Goal: Information Seeking & Learning: Find specific fact

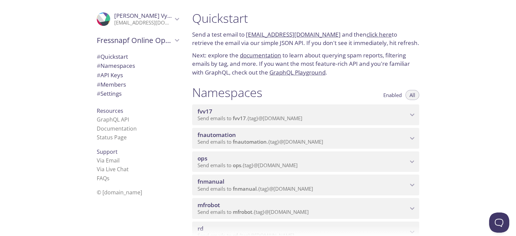
click at [288, 138] on span "fnautomation" at bounding box center [303, 134] width 210 height 7
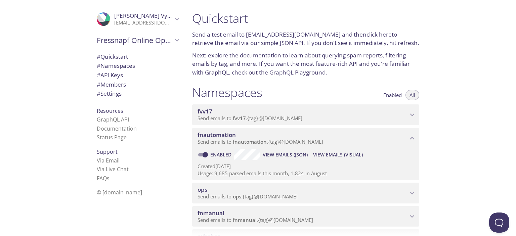
click at [327, 155] on span "View Emails (Visual)" at bounding box center [338, 155] width 50 height 8
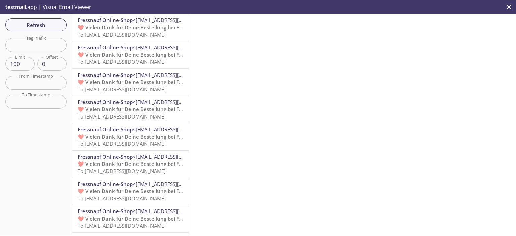
click at [32, 40] on input "text" at bounding box center [35, 45] width 61 height 14
paste input "[DOMAIN_NAME]"
type input "[DOMAIN_NAME]"
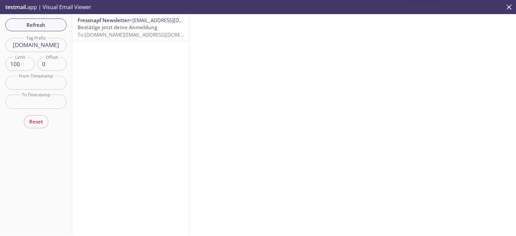
click at [106, 26] on span "Bestätige jetzt deine Anmeldung" at bounding box center [118, 27] width 80 height 7
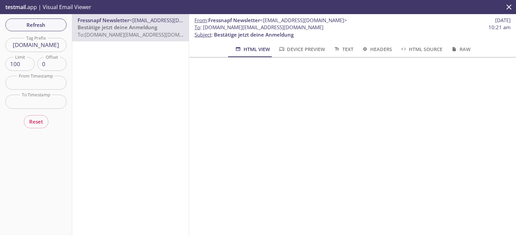
click at [467, 134] on div "From : Fressnapf Newsletter <[EMAIL_ADDRESS][DOMAIN_NAME]> [DATE] To : [DOMAIN_…" at bounding box center [352, 124] width 327 height 221
click at [47, 22] on span "Refresh" at bounding box center [36, 24] width 50 height 9
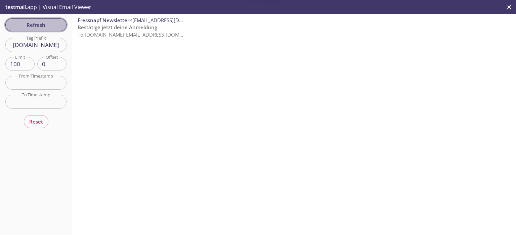
click at [47, 22] on span "Refresh" at bounding box center [36, 24] width 50 height 9
click at [48, 24] on span "Refresh" at bounding box center [36, 24] width 50 height 9
click at [48, 25] on span "Refresh" at bounding box center [36, 24] width 50 height 9
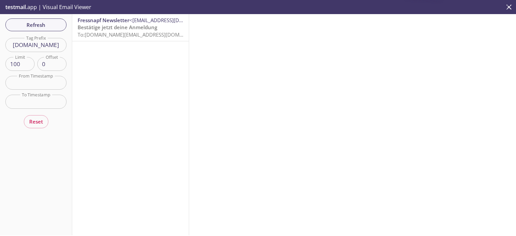
click at [48, 25] on span "Refresh" at bounding box center [36, 24] width 50 height 9
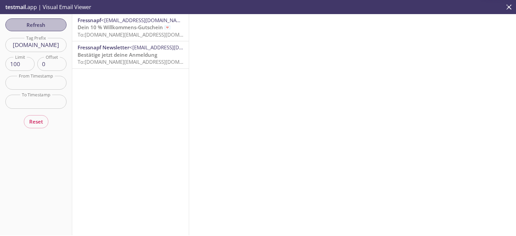
click at [48, 25] on span "Refresh" at bounding box center [36, 24] width 50 height 9
click at [37, 24] on span "Refresh" at bounding box center [36, 24] width 50 height 9
click at [100, 27] on span "Dein 10 % Willkommens-Gutschein 💌" at bounding box center [124, 27] width 93 height 7
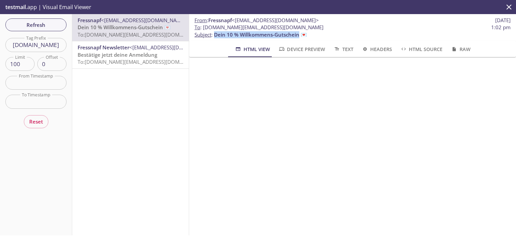
drag, startPoint x: 215, startPoint y: 35, endPoint x: 298, endPoint y: 36, distance: 83.7
click at [298, 36] on span "Dein 10 % Willkommens-Gutschein 💌" at bounding box center [260, 34] width 93 height 7
copy span "[DEMOGRAPHIC_DATA] 10 % Willkommens-Gutschein"
click at [388, 24] on p "From : Fressnapf <[EMAIL_ADDRESS][DOMAIN_NAME]> [DATE]" at bounding box center [353, 20] width 316 height 7
drag, startPoint x: 214, startPoint y: 34, endPoint x: 298, endPoint y: 36, distance: 84.7
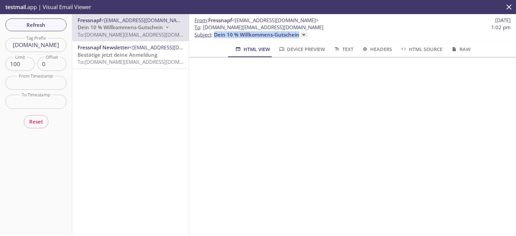
click at [298, 36] on p "To : [DOMAIN_NAME][EMAIL_ADDRESS][DOMAIN_NAME] 1:02 pm Subject : Dein 10 % Will…" at bounding box center [353, 31] width 316 height 14
copy span "[DEMOGRAPHIC_DATA] 10 % Willkommens-Gutschein"
click at [38, 28] on span "Refresh" at bounding box center [36, 24] width 50 height 9
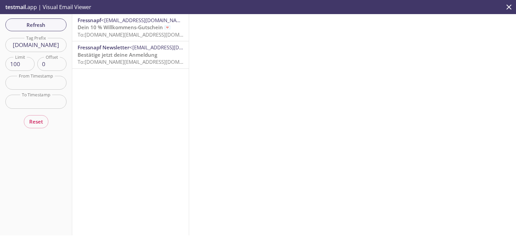
click at [113, 22] on span "<[EMAIL_ADDRESS][DOMAIN_NAME]>" at bounding box center [144, 20] width 87 height 7
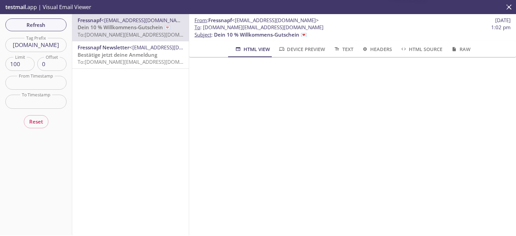
scroll to position [900, 0]
